Goal: Transaction & Acquisition: Purchase product/service

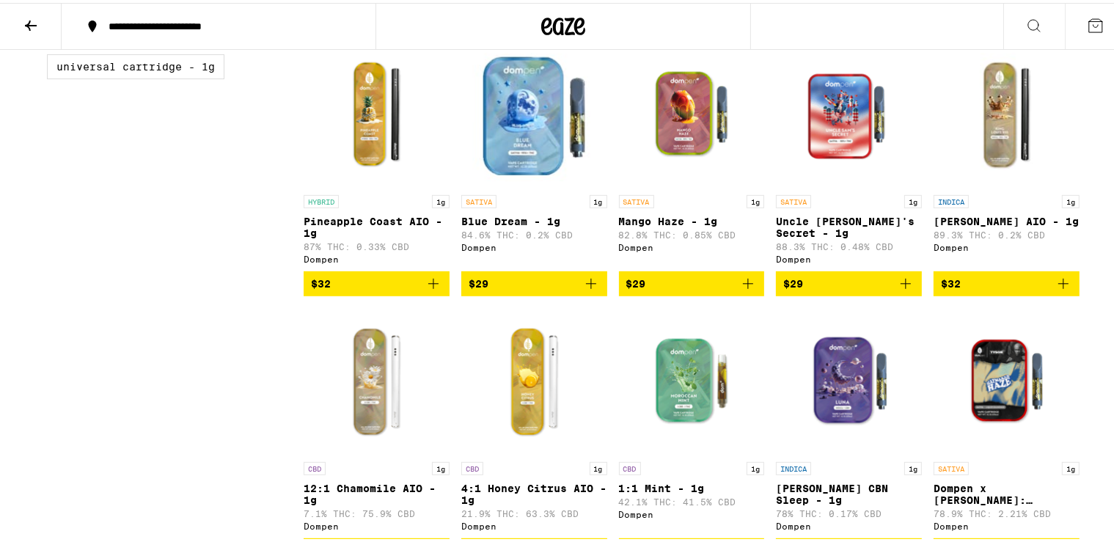
click at [1009, 125] on img "Open page for King Louis XIII AIO - 1g from Dompen" at bounding box center [1007, 111] width 146 height 147
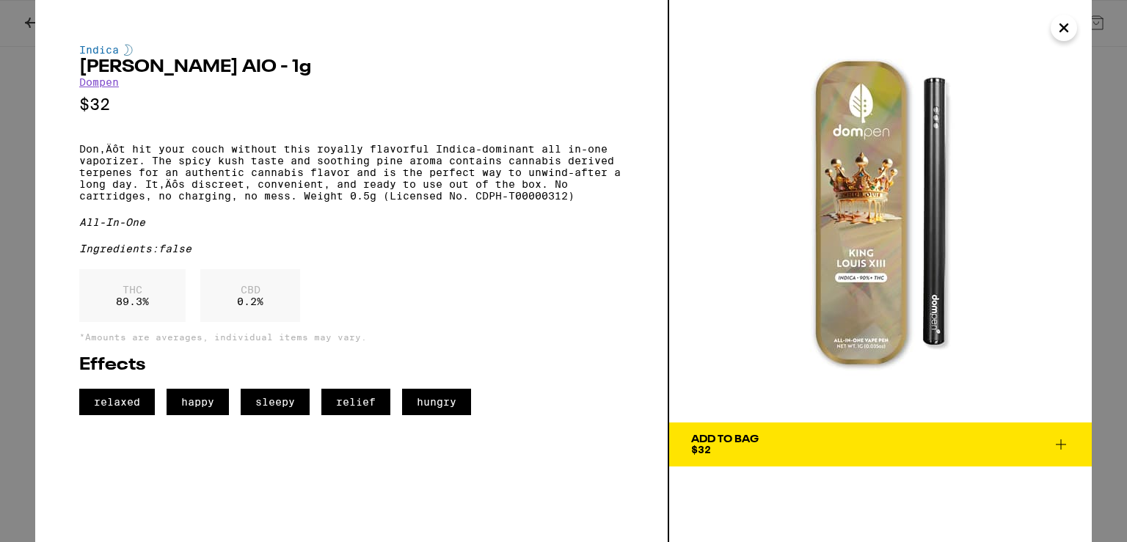
click at [1056, 29] on icon "Close" at bounding box center [1064, 28] width 18 height 22
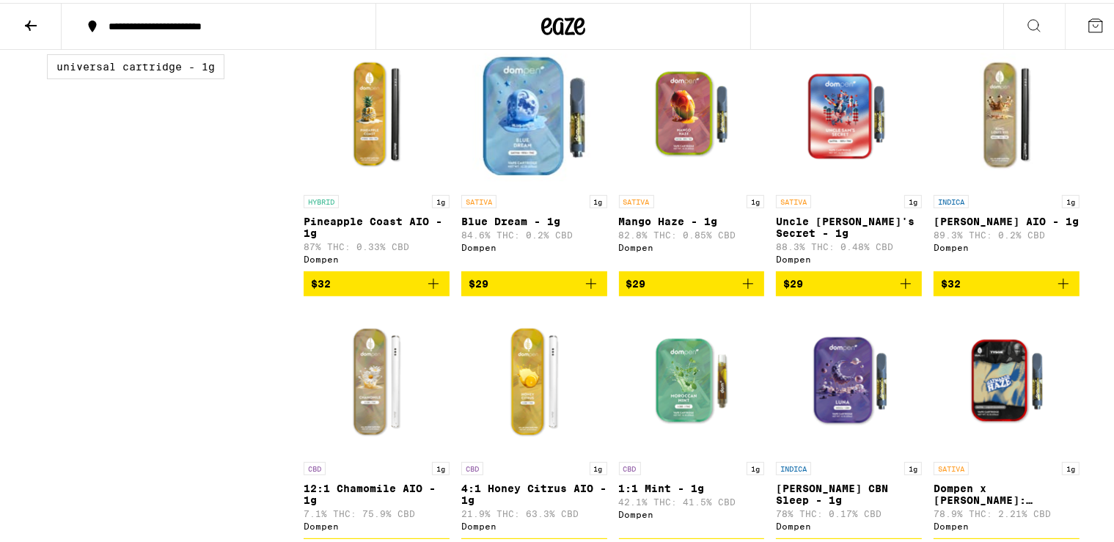
click at [679, 126] on img "Open page for Mango Haze - 1g from Dompen" at bounding box center [692, 111] width 146 height 147
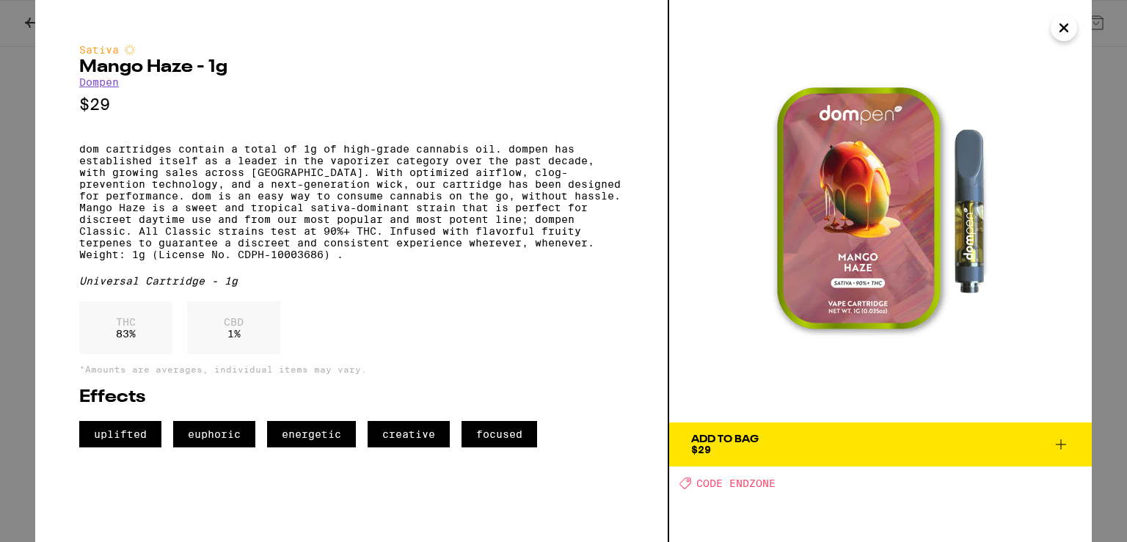
click at [1067, 31] on icon "Close" at bounding box center [1063, 27] width 7 height 7
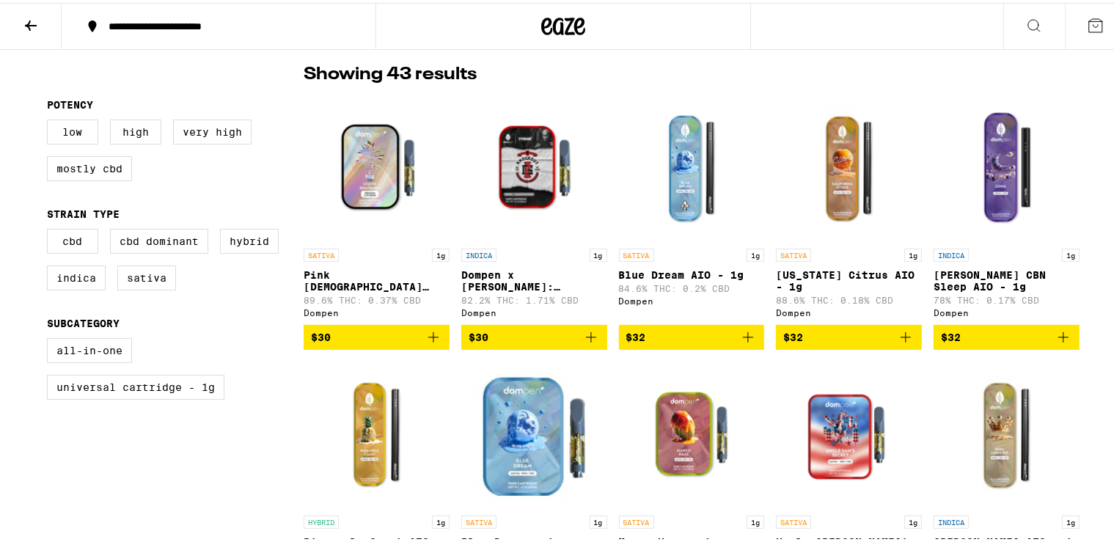
scroll to position [379, 0]
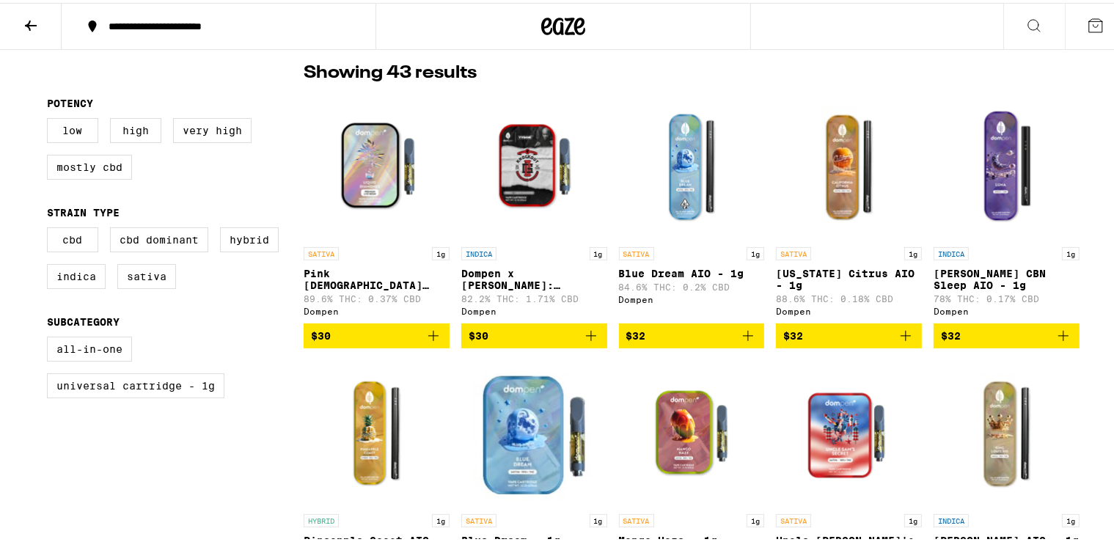
click at [854, 152] on img "Open page for California Citrus AIO - 1g from Dompen" at bounding box center [849, 163] width 146 height 147
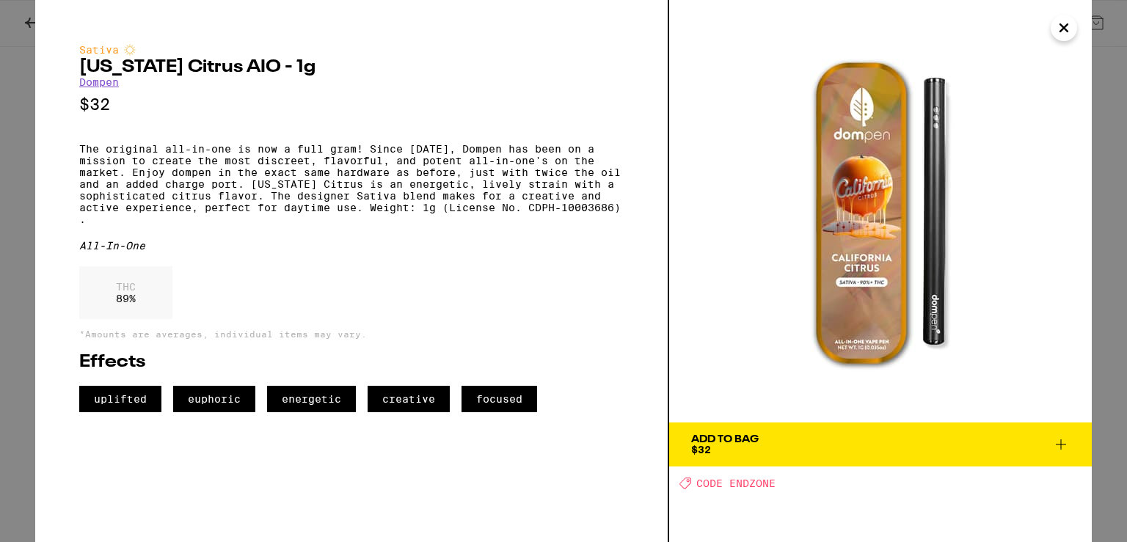
click at [1061, 29] on icon "Close" at bounding box center [1063, 27] width 7 height 7
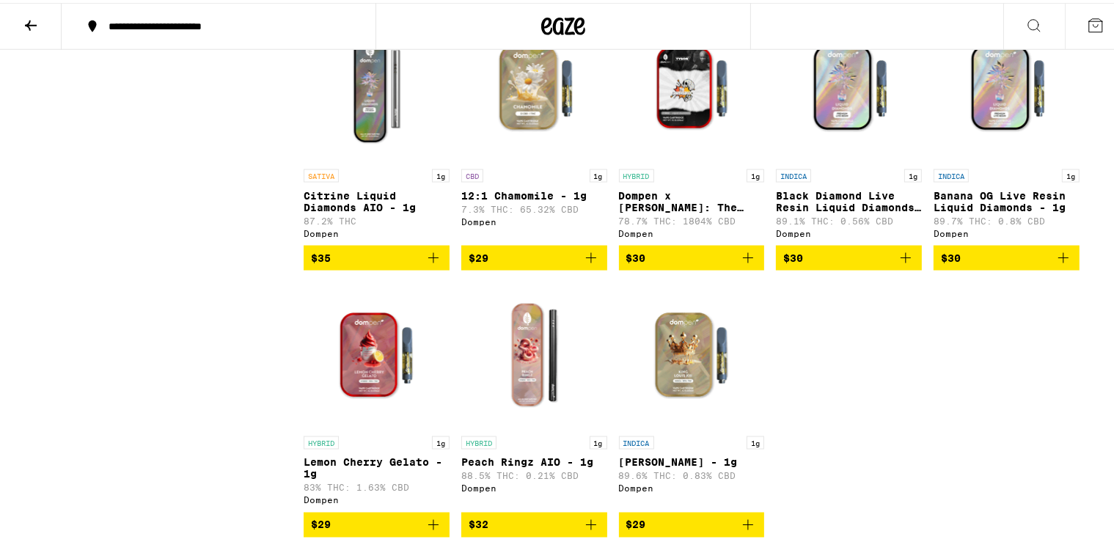
scroll to position [2344, 0]
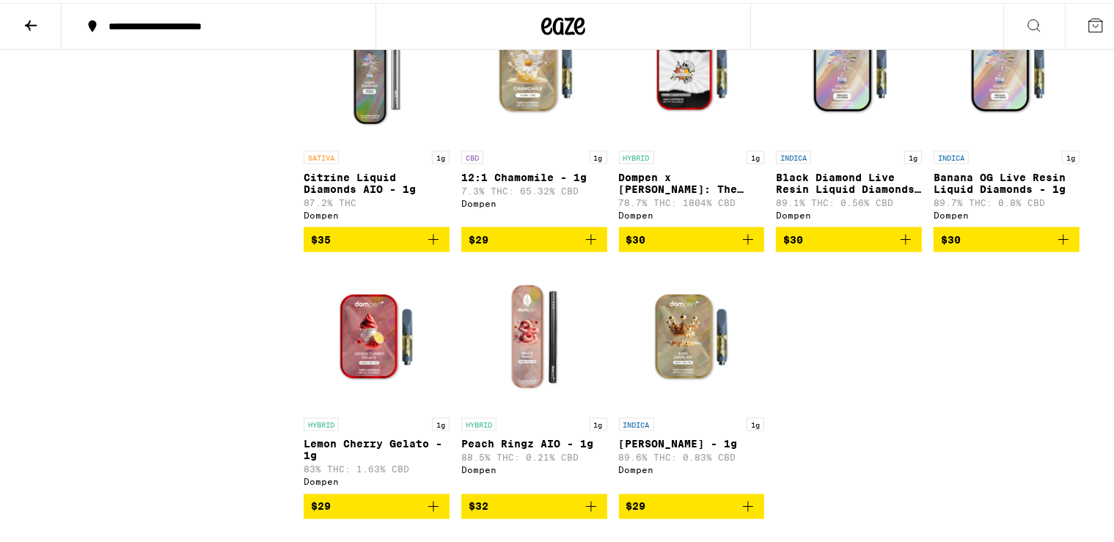
click at [524, 398] on img "Open page for Peach Ringz AIO - 1g from Dompen" at bounding box center [534, 334] width 146 height 147
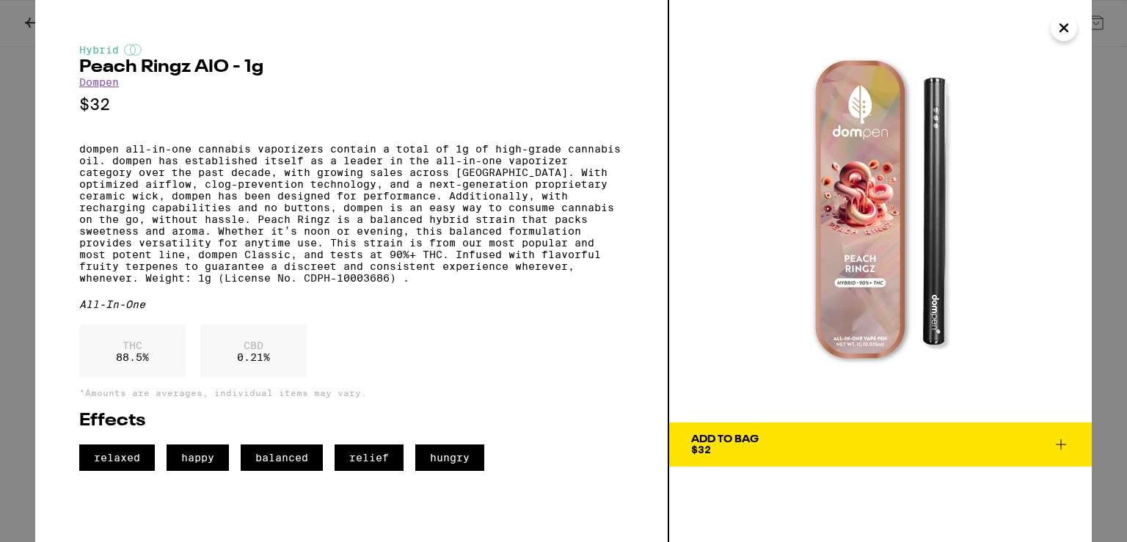
click at [1057, 29] on icon "Close" at bounding box center [1064, 28] width 18 height 22
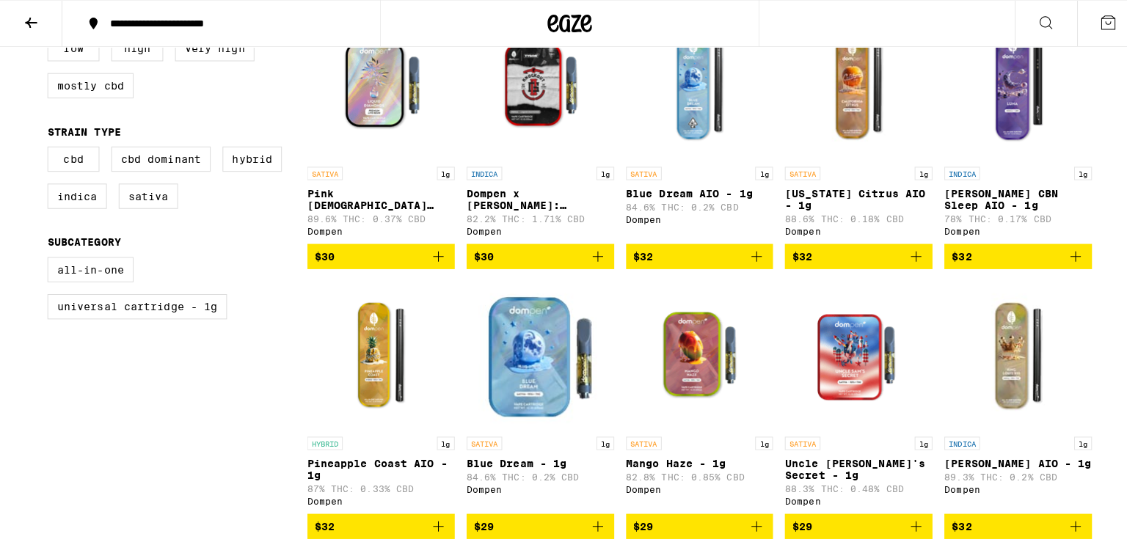
scroll to position [483, 0]
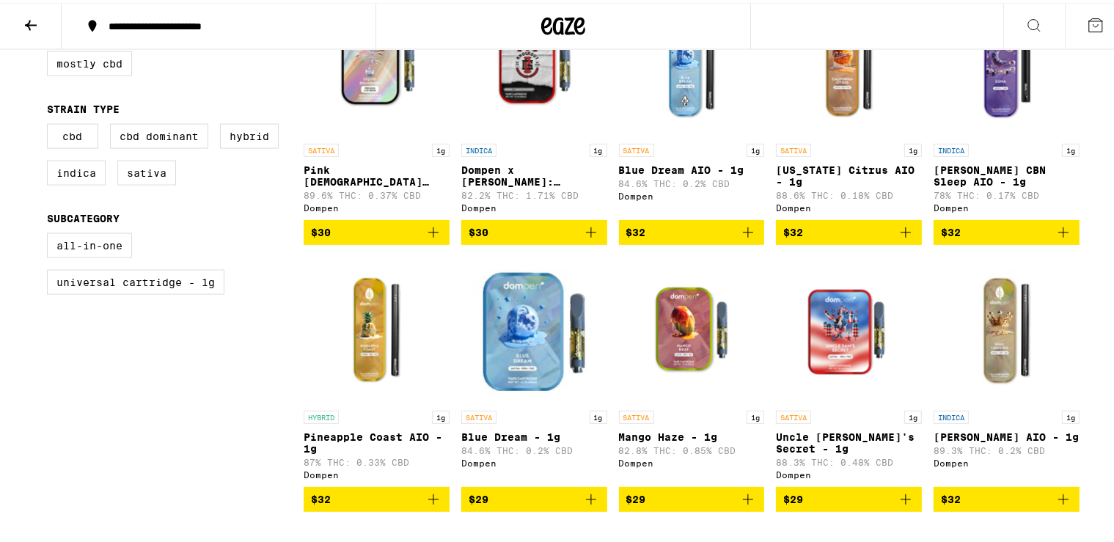
click at [1011, 365] on img "Open page for King Louis XIII AIO - 1g from Dompen" at bounding box center [1007, 327] width 146 height 147
